Goal: Task Accomplishment & Management: Complete application form

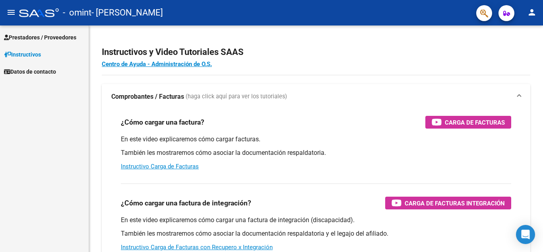
click at [60, 34] on span "Prestadores / Proveedores" at bounding box center [40, 37] width 72 height 9
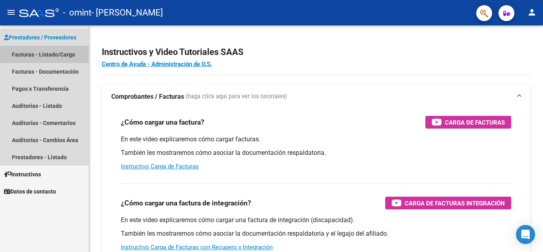
click at [55, 57] on link "Facturas - Listado/Carga" at bounding box center [44, 54] width 89 height 17
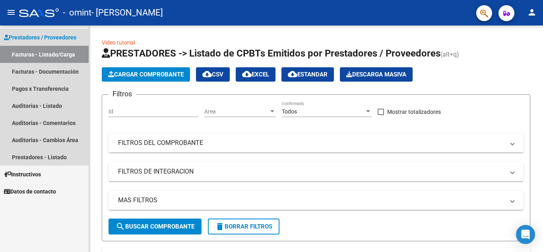
click at [39, 36] on span "Prestadores / Proveedores" at bounding box center [40, 37] width 72 height 9
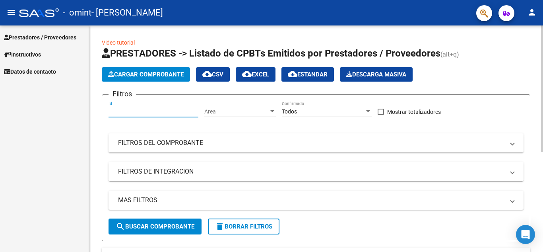
click at [166, 112] on input "Id" at bounding box center [153, 111] width 90 height 7
click at [230, 115] on div "Area Area" at bounding box center [240, 109] width 72 height 16
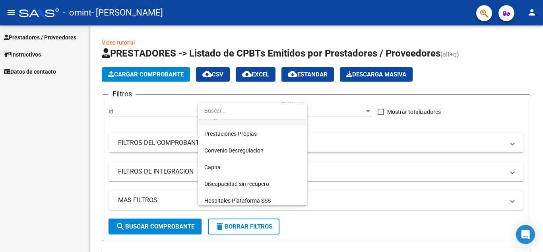
scroll to position [82, 0]
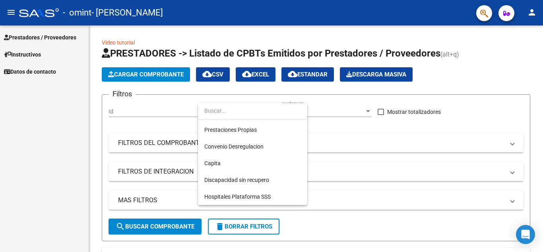
click at [233, 112] on input "dropdown search" at bounding box center [252, 110] width 109 height 17
click at [374, 136] on div at bounding box center [271, 126] width 543 height 252
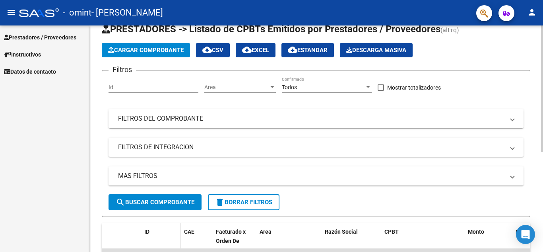
scroll to position [19, 0]
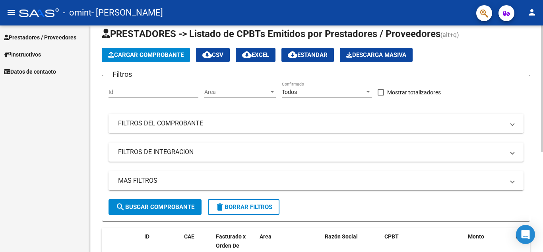
click at [157, 127] on mat-panel-title "FILTROS DEL COMPROBANTE" at bounding box center [311, 123] width 386 height 9
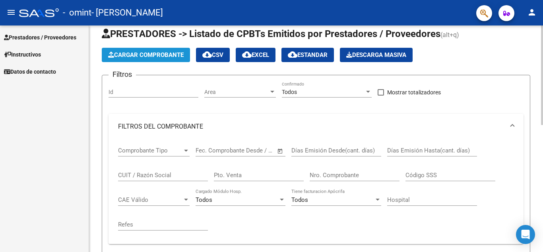
click at [166, 54] on span "Cargar Comprobante" at bounding box center [146, 54] width 76 height 7
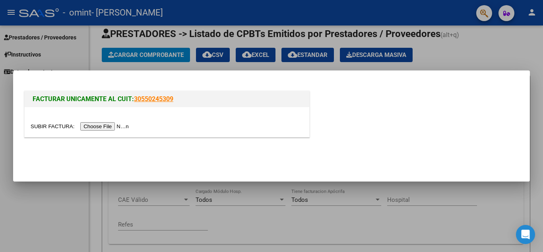
click at [126, 127] on input "file" at bounding box center [81, 126] width 101 height 8
click at [457, 60] on div at bounding box center [271, 126] width 543 height 252
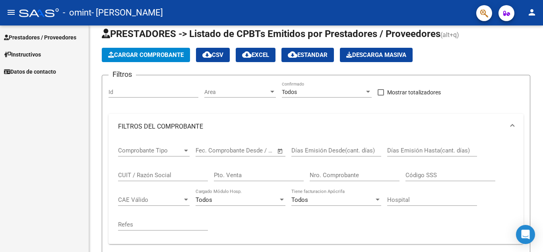
click at [19, 55] on span "Instructivos" at bounding box center [22, 54] width 37 height 9
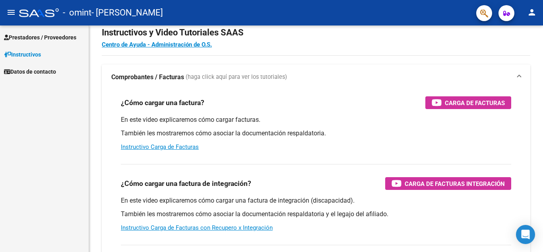
click at [30, 41] on span "Prestadores / Proveedores" at bounding box center [40, 37] width 72 height 9
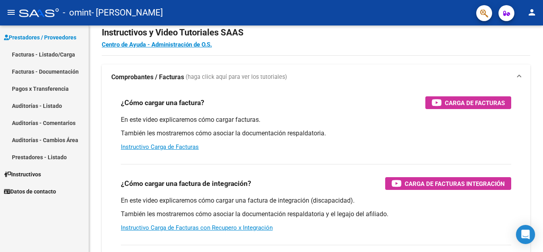
click at [30, 41] on span "Prestadores / Proveedores" at bounding box center [40, 37] width 72 height 9
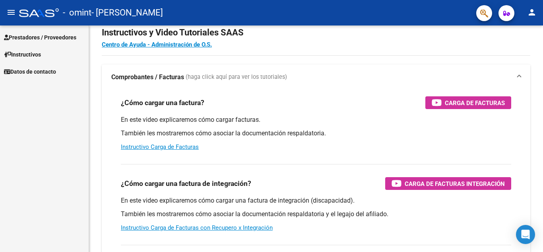
click at [45, 37] on span "Prestadores / Proveedores" at bounding box center [40, 37] width 72 height 9
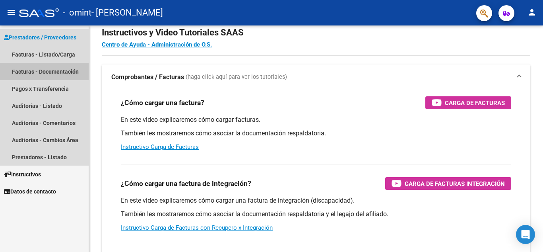
click at [65, 72] on link "Facturas - Documentación" at bounding box center [44, 71] width 89 height 17
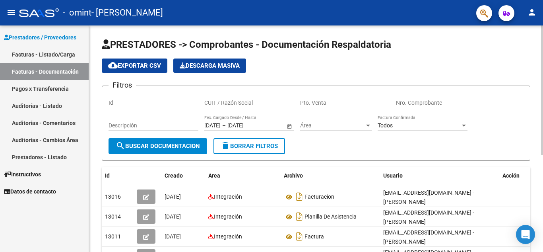
click at [172, 106] on div "Id" at bounding box center [153, 100] width 90 height 16
click at [174, 103] on input "Id" at bounding box center [153, 102] width 90 height 7
click at [215, 103] on input "CUIT / Razón Social" at bounding box center [249, 102] width 90 height 7
click at [61, 55] on link "Facturas - Listado/Carga" at bounding box center [44, 54] width 89 height 17
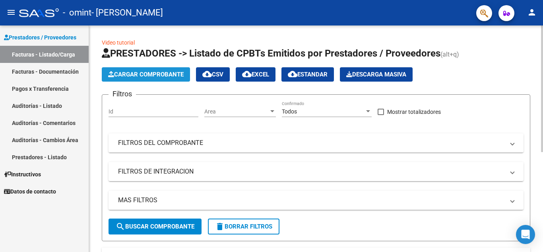
click at [172, 73] on span "Cargar Comprobante" at bounding box center [146, 74] width 76 height 7
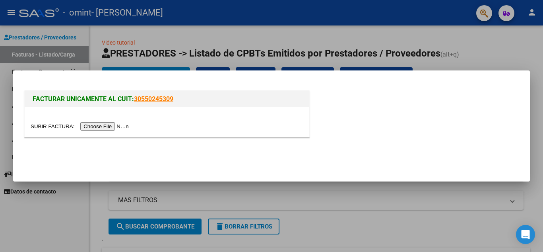
click at [509, 60] on div at bounding box center [271, 126] width 543 height 252
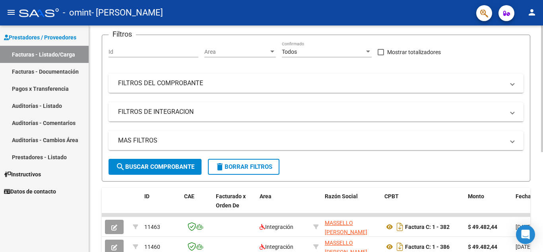
scroll to position [79, 0]
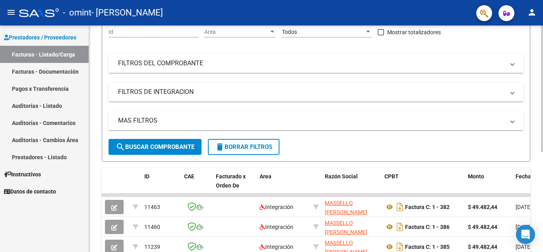
click at [513, 122] on span at bounding box center [512, 120] width 3 height 9
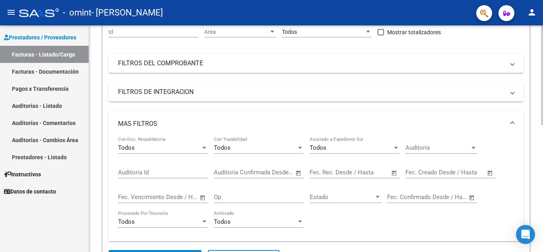
click at [512, 120] on span at bounding box center [512, 123] width 3 height 9
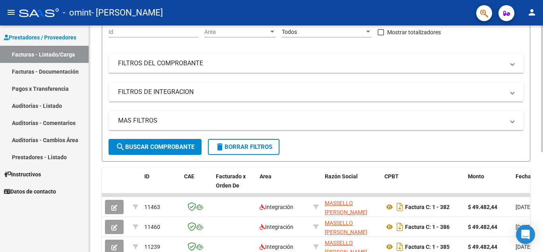
click at [505, 87] on mat-expansion-panel-header "FILTROS DE INTEGRACION" at bounding box center [315, 91] width 415 height 19
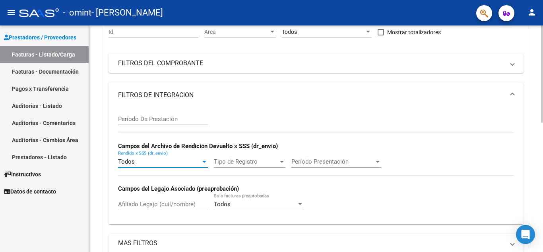
click at [203, 160] on div at bounding box center [204, 161] width 7 height 6
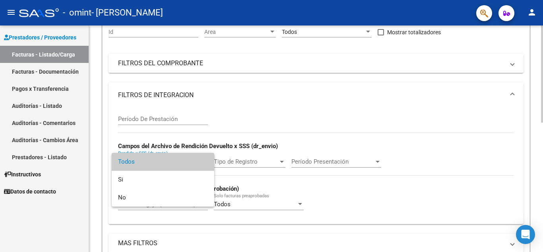
click at [203, 159] on span "Todos" at bounding box center [163, 162] width 90 height 18
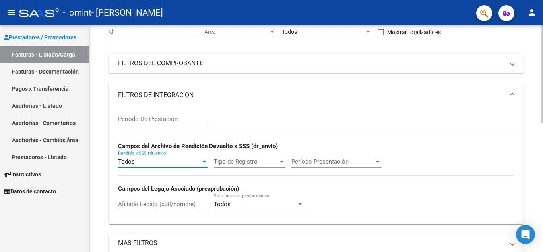
click at [515, 94] on mat-expansion-panel-header "FILTROS DE INTEGRACION" at bounding box center [315, 94] width 415 height 25
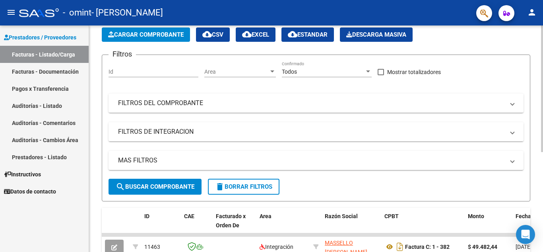
scroll to position [0, 0]
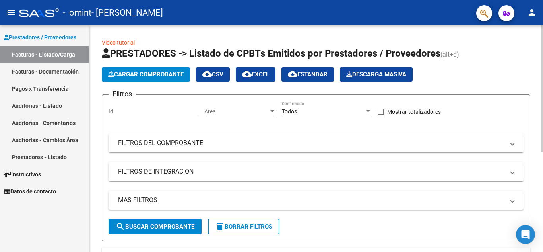
click at [167, 79] on button "Cargar Comprobante" at bounding box center [146, 74] width 88 height 14
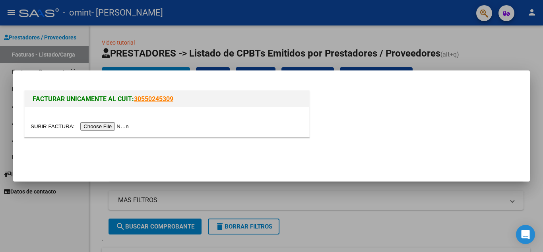
click at [161, 99] on link "30550245309" at bounding box center [153, 99] width 39 height 8
click at [131, 125] on input "file" at bounding box center [81, 126] width 101 height 8
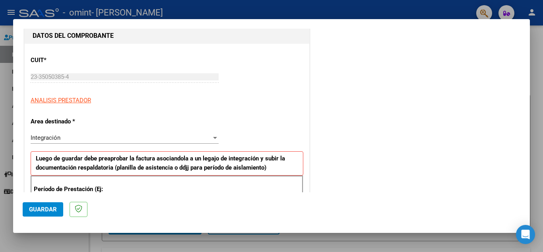
scroll to position [119, 0]
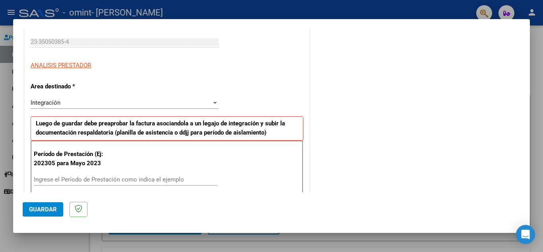
click at [169, 105] on div "Integración" at bounding box center [121, 102] width 181 height 7
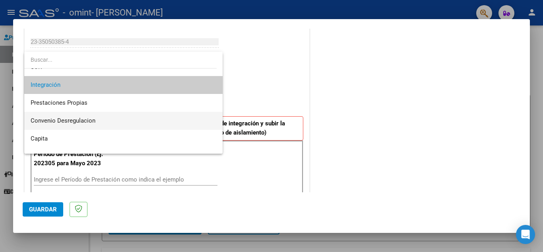
scroll to position [59, 0]
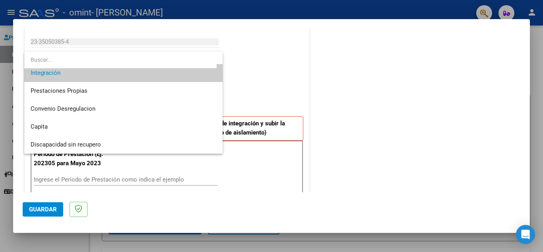
click at [159, 73] on span "Integración" at bounding box center [124, 73] width 186 height 18
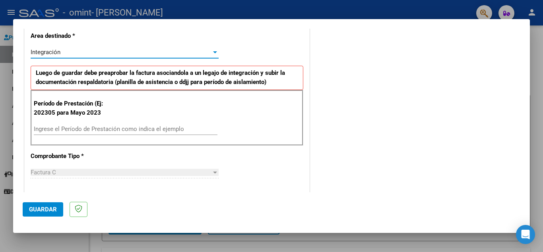
scroll to position [199, 0]
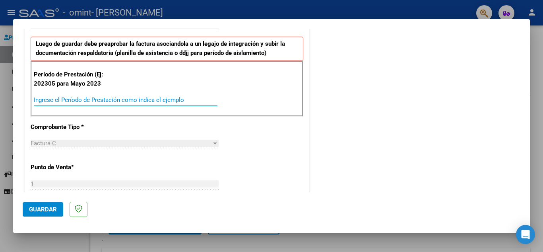
click at [122, 98] on input "Ingrese el Período de Prestación como indica el ejemplo" at bounding box center [126, 99] width 184 height 7
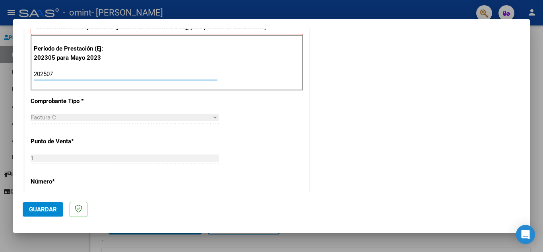
scroll to position [278, 0]
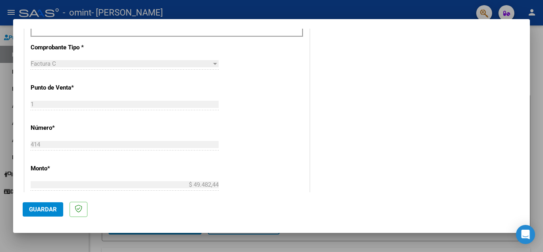
type input "202507"
click at [104, 62] on div "Factura C" at bounding box center [121, 63] width 181 height 7
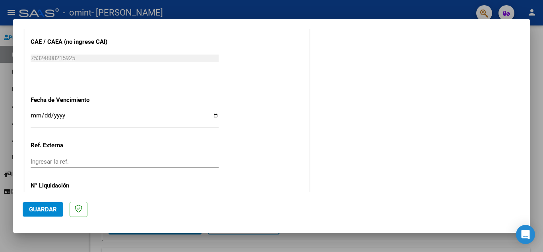
scroll to position [517, 0]
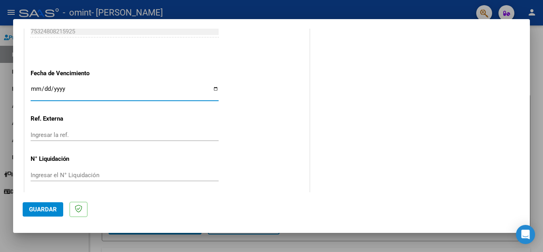
click at [215, 89] on input "Ingresar la fecha" at bounding box center [125, 91] width 188 height 13
type input "[DATE]"
click at [94, 135] on input "Ingresar la ref." at bounding box center [125, 134] width 188 height 7
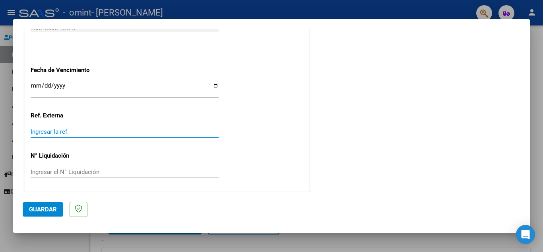
scroll to position [521, 0]
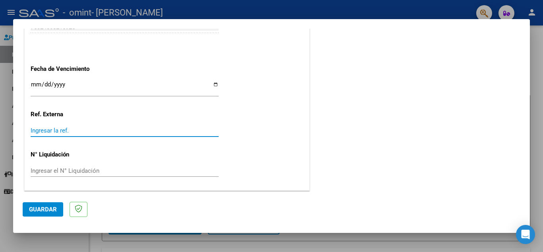
click at [114, 172] on input "Ingresar el N° Liquidación" at bounding box center [125, 170] width 188 height 7
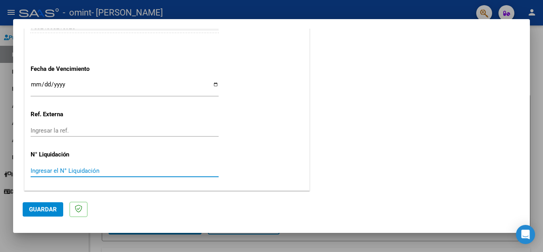
click at [47, 209] on span "Guardar" at bounding box center [43, 208] width 28 height 7
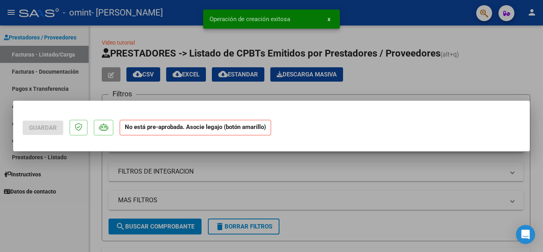
scroll to position [0, 0]
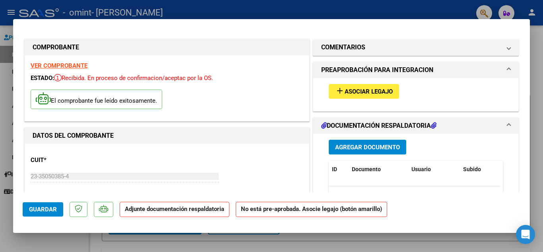
click at [357, 88] on span "Asociar Legajo" at bounding box center [369, 91] width 48 height 7
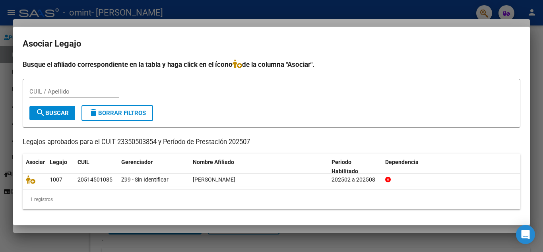
click at [40, 87] on div "CUIL / Apellido" at bounding box center [74, 91] width 90 height 12
click at [41, 93] on input "CUIL / Apellido" at bounding box center [74, 91] width 90 height 7
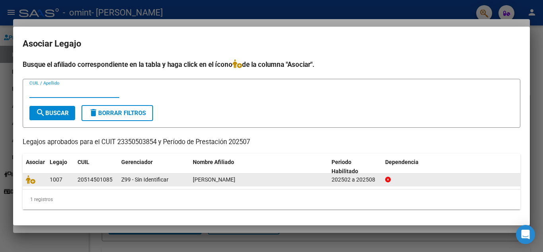
click at [192, 181] on datatable-body-cell "[PERSON_NAME]" at bounding box center [259, 179] width 139 height 12
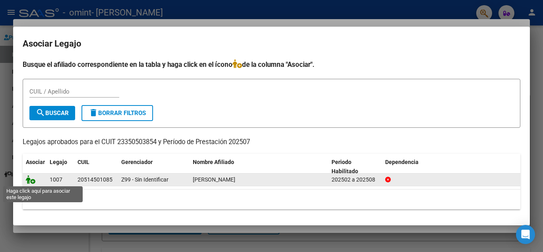
click at [29, 180] on icon at bounding box center [31, 179] width 10 height 9
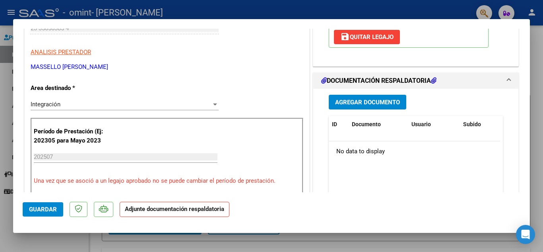
scroll to position [159, 0]
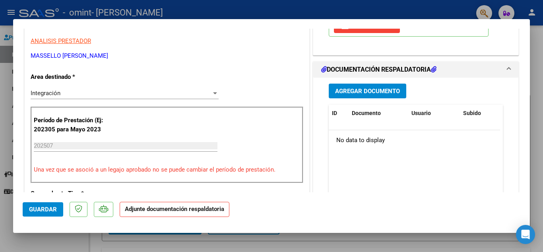
click at [382, 88] on span "Agregar Documento" at bounding box center [367, 90] width 65 height 7
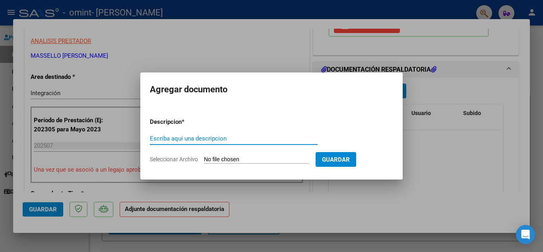
click at [258, 139] on input "Escriba aquí una descripcion" at bounding box center [234, 138] width 168 height 7
click at [232, 141] on input "Escriba aquí una descripcion" at bounding box center [234, 138] width 168 height 7
type input "planilla de asistencia"
click at [271, 160] on input "Seleccionar Archivo" at bounding box center [256, 160] width 105 height 8
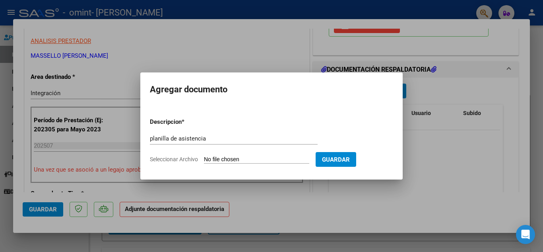
type input "C:\fakepath\[PERSON_NAME].pdf"
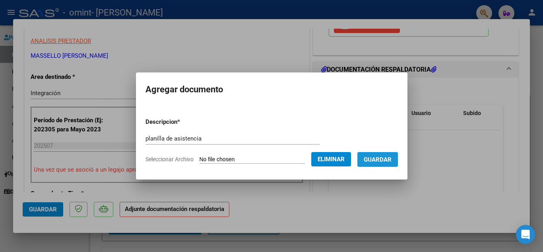
click at [390, 161] on span "Guardar" at bounding box center [378, 159] width 28 height 7
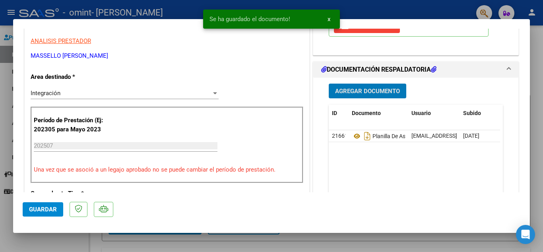
click at [368, 87] on button "Agregar Documento" at bounding box center [367, 90] width 77 height 15
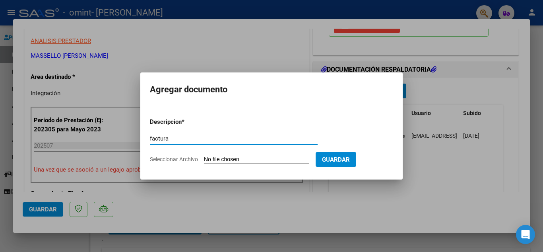
type input "factura"
click at [243, 162] on input "Seleccionar Archivo" at bounding box center [256, 160] width 105 height 8
type input "C:\fakepath\23350503854_011_00001_00000414.pdf"
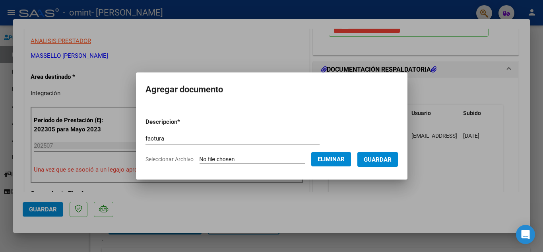
click at [384, 163] on span "Guardar" at bounding box center [378, 159] width 28 height 7
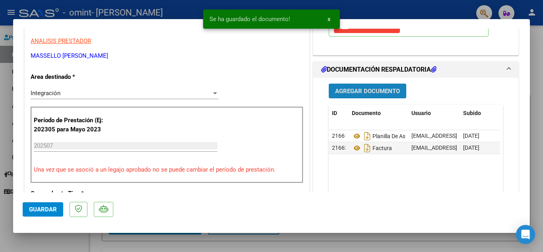
click at [374, 93] on span "Agregar Documento" at bounding box center [367, 90] width 65 height 7
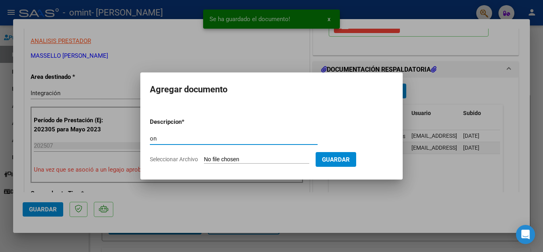
type input "o"
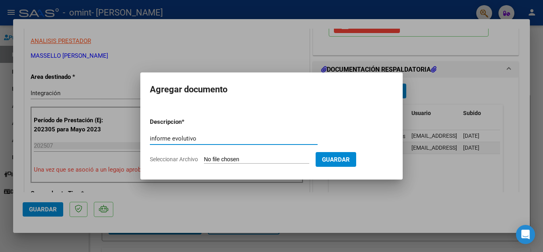
type input "informe evolutivo"
click at [227, 162] on input "Seleccionar Archivo" at bounding box center [256, 160] width 105 height 8
type input "C:\fakepath\[PERSON_NAME] informe junio de psicologia.pdf"
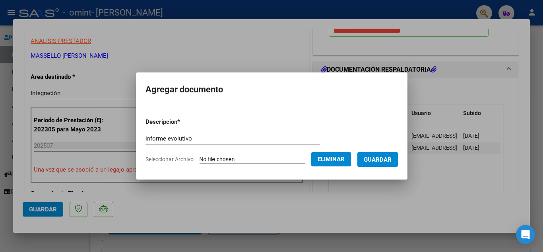
click at [390, 161] on span "Guardar" at bounding box center [378, 159] width 28 height 7
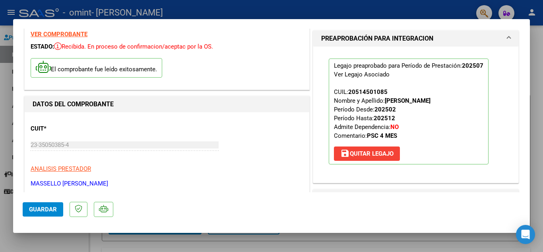
scroll to position [0, 0]
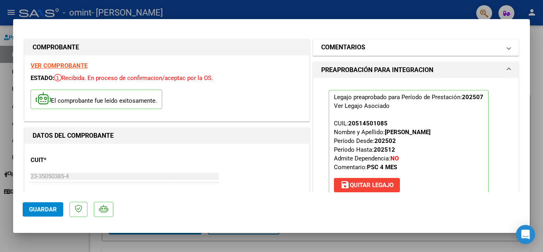
click at [364, 52] on mat-panel-title "COMENTARIOS" at bounding box center [411, 48] width 180 height 10
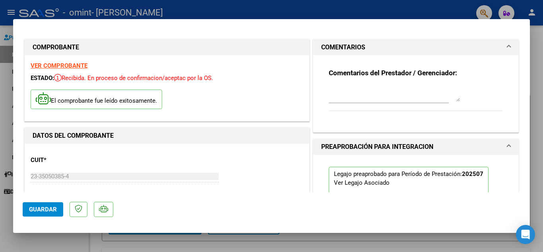
click at [364, 52] on mat-panel-title "COMENTARIOS" at bounding box center [411, 48] width 180 height 10
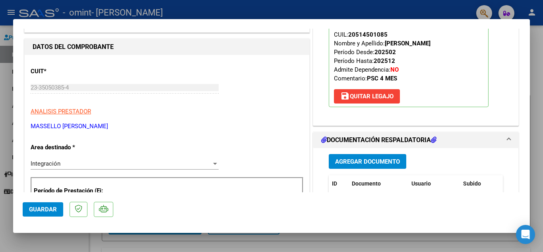
scroll to position [199, 0]
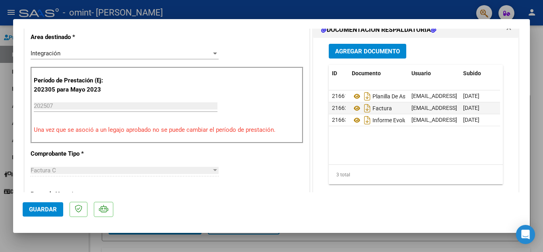
click at [40, 209] on span "Guardar" at bounding box center [43, 208] width 28 height 7
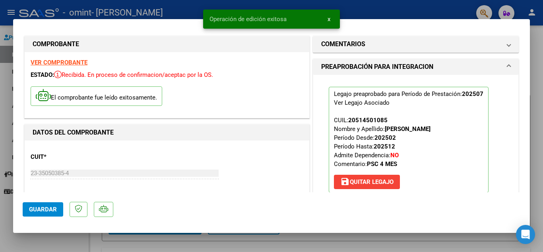
scroll to position [0, 0]
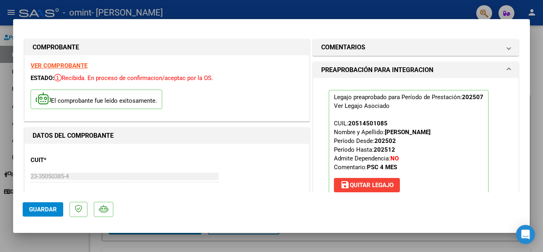
click at [507, 70] on span at bounding box center [508, 70] width 3 height 10
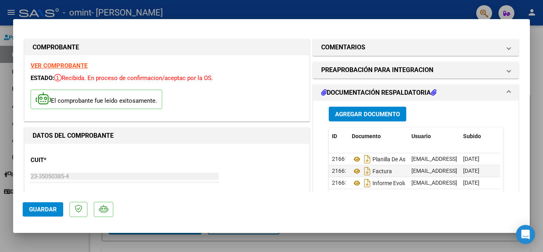
click at [501, 87] on mat-expansion-panel-header "DOCUMENTACIÓN RESPALDATORIA" at bounding box center [415, 93] width 205 height 16
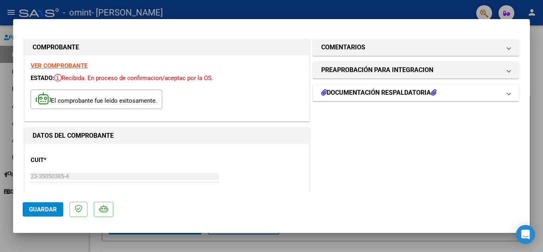
click at [501, 87] on mat-expansion-panel-header "DOCUMENTACIÓN RESPALDATORIA" at bounding box center [415, 93] width 205 height 16
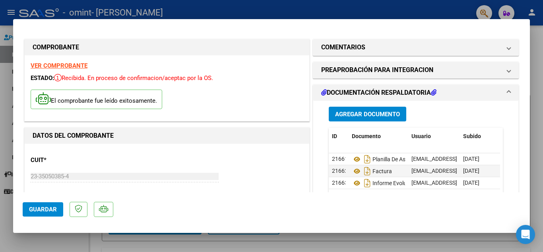
click at [501, 87] on mat-expansion-panel-header "DOCUMENTACIÓN RESPALDATORIA" at bounding box center [415, 93] width 205 height 16
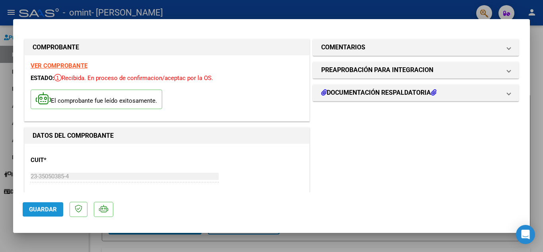
click at [51, 203] on button "Guardar" at bounding box center [43, 209] width 41 height 14
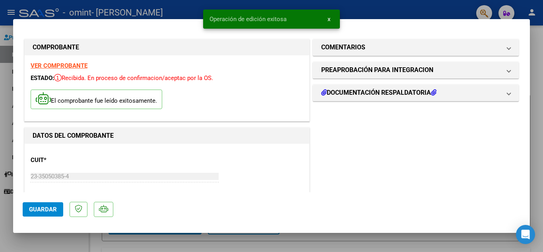
click at [9, 35] on div at bounding box center [271, 126] width 543 height 252
type input "$ 0,00"
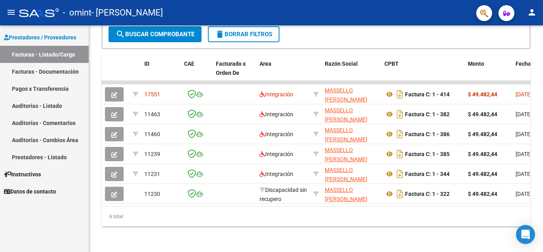
click at [533, 11] on mat-icon "person" at bounding box center [532, 13] width 10 height 10
click at [521, 54] on button "exit_to_app Salir" at bounding box center [515, 52] width 48 height 19
